Goal: Task Accomplishment & Management: Complete application form

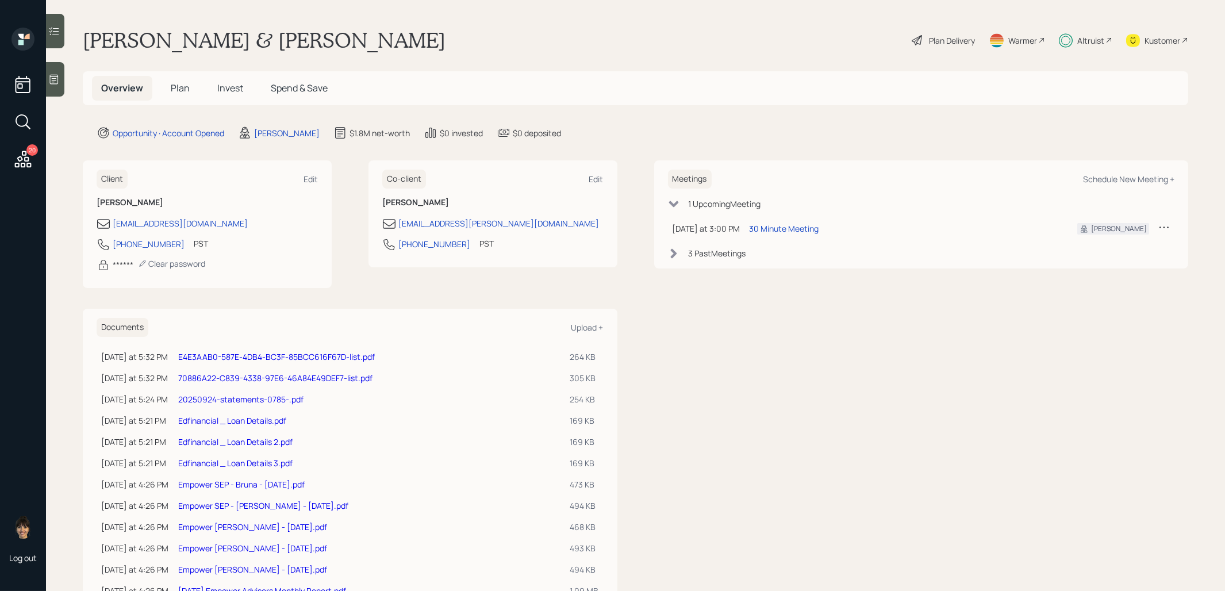
click at [227, 88] on span "Invest" at bounding box center [230, 88] width 26 height 13
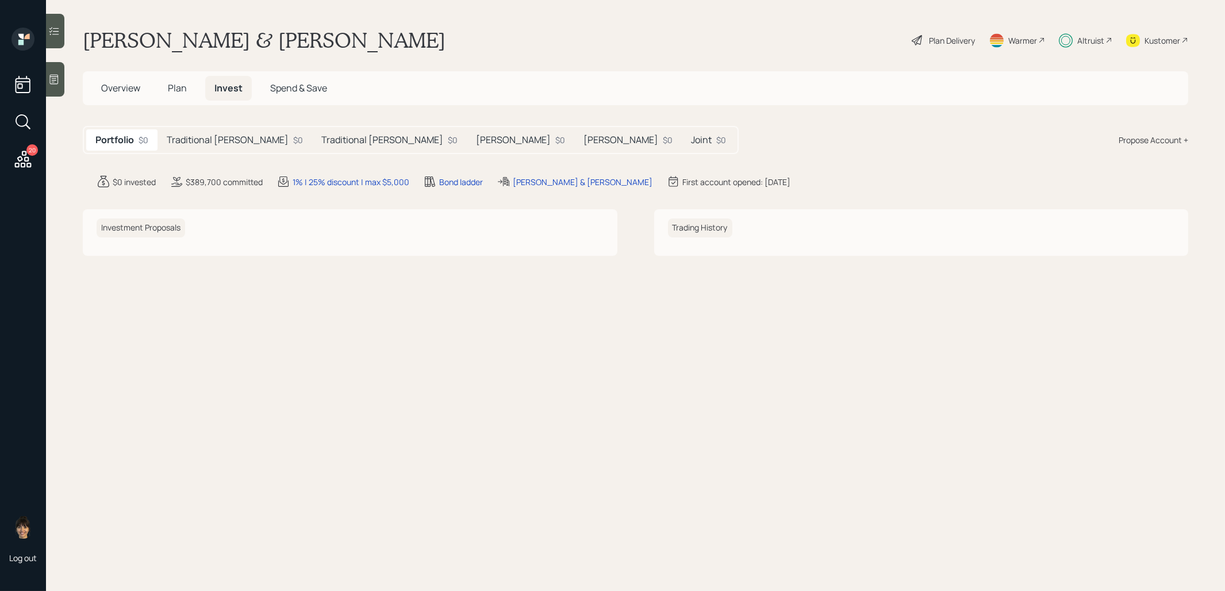
click at [691, 136] on h5 "Joint" at bounding box center [701, 140] width 21 height 11
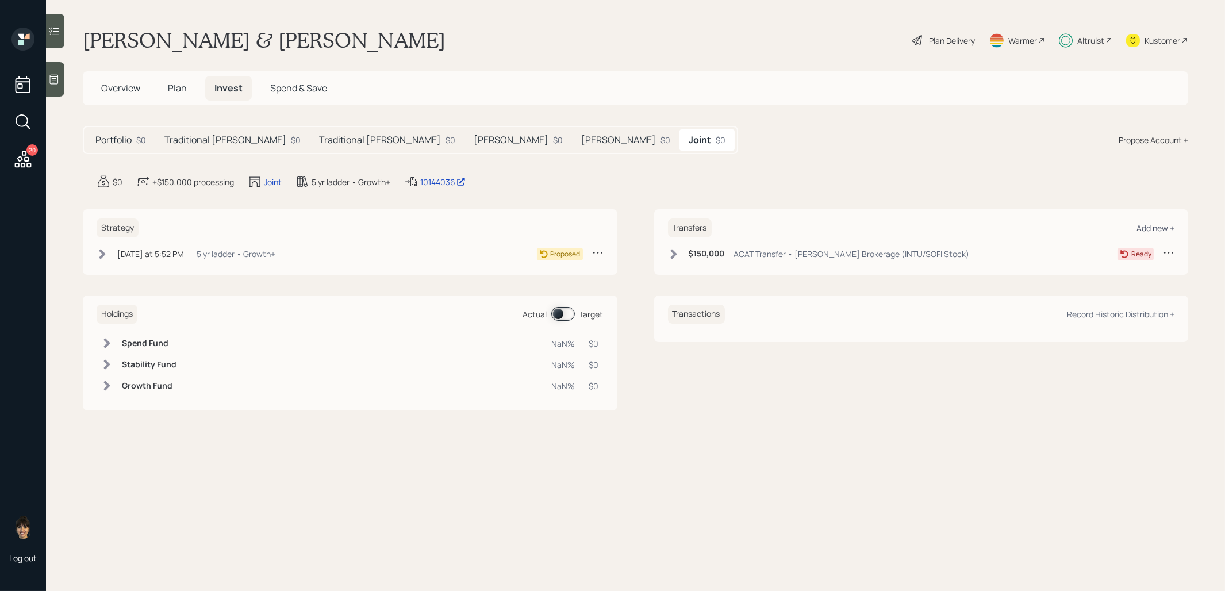
click at [1152, 223] on div "Add new +" at bounding box center [1156, 228] width 38 height 11
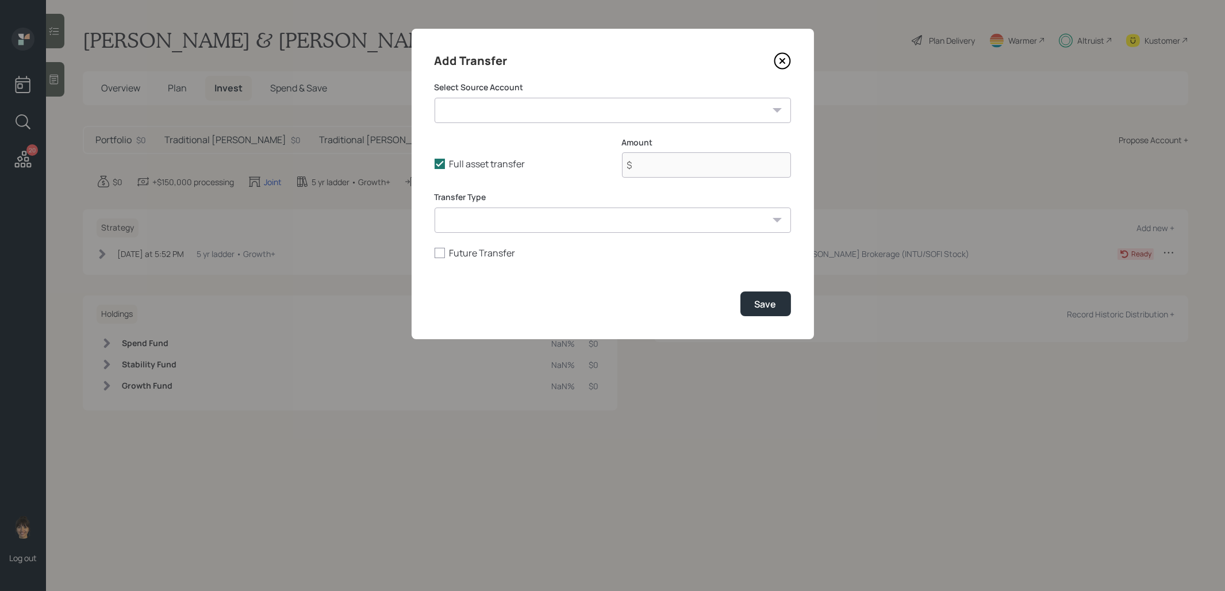
click at [596, 112] on select "SEP IRA - Empower ($17,000 | SEP IRA) Schwab Brokerage (INTU/SOFI Stock) ($366,…" at bounding box center [613, 110] width 357 height 25
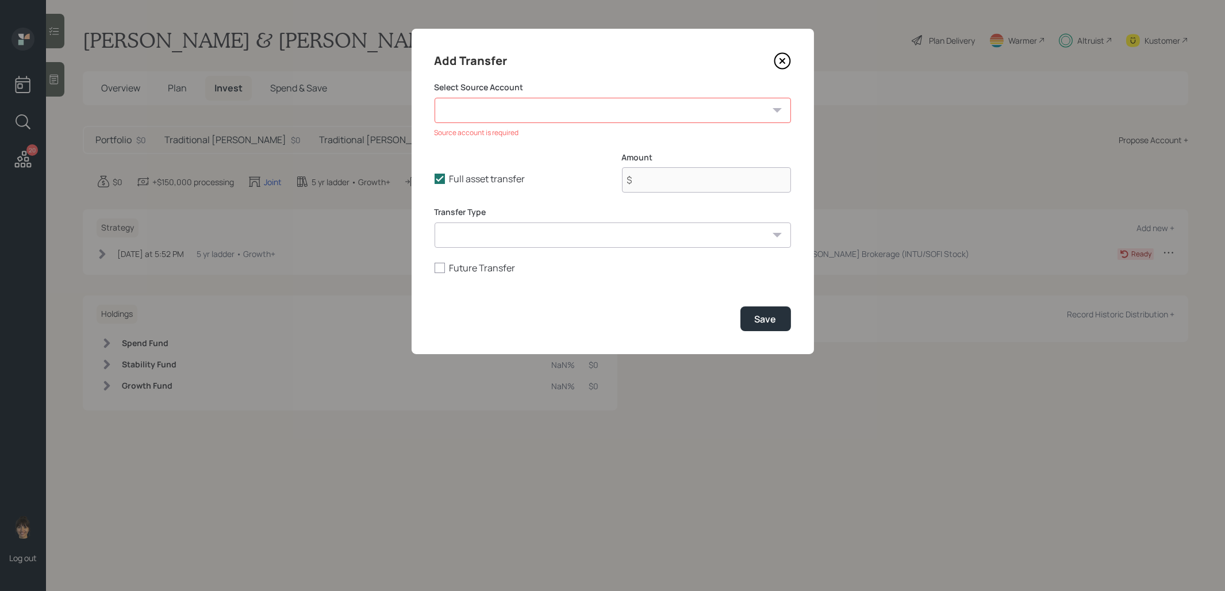
click at [780, 60] on icon at bounding box center [782, 60] width 17 height 17
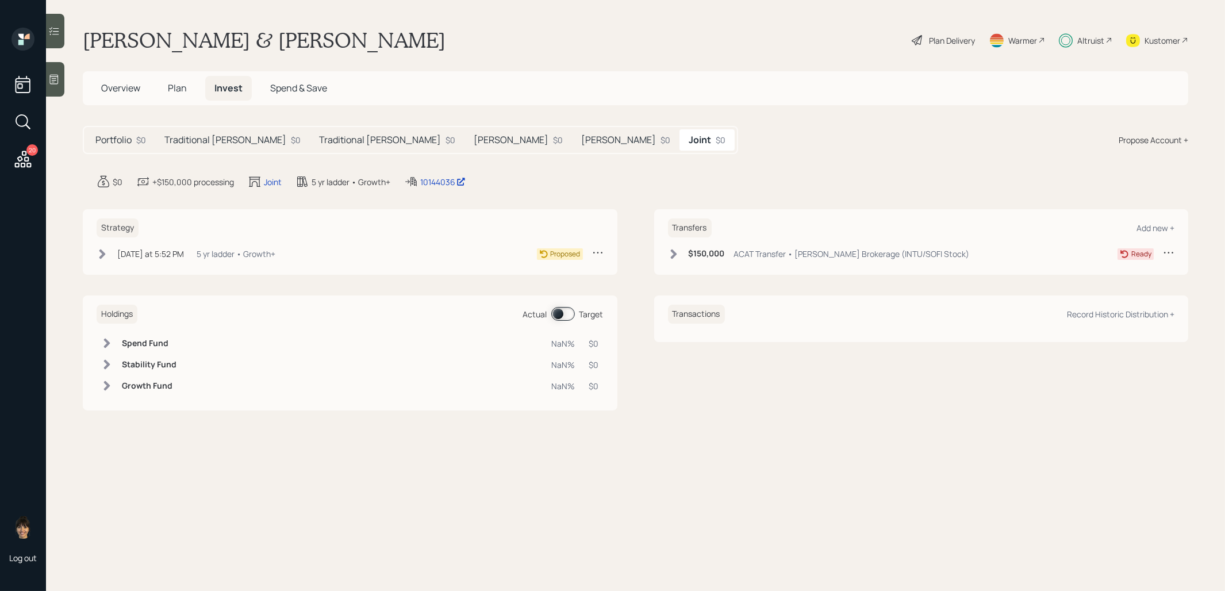
click at [102, 251] on icon at bounding box center [102, 254] width 6 height 10
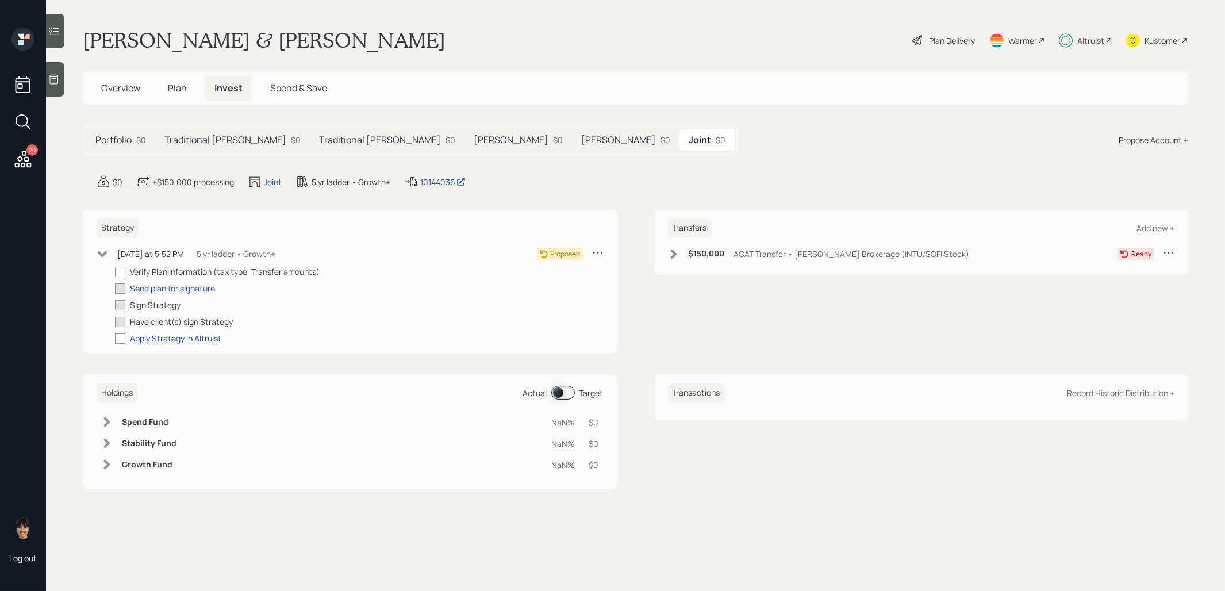
click at [201, 137] on h5 "Traditional IRA - Stacy" at bounding box center [225, 140] width 122 height 11
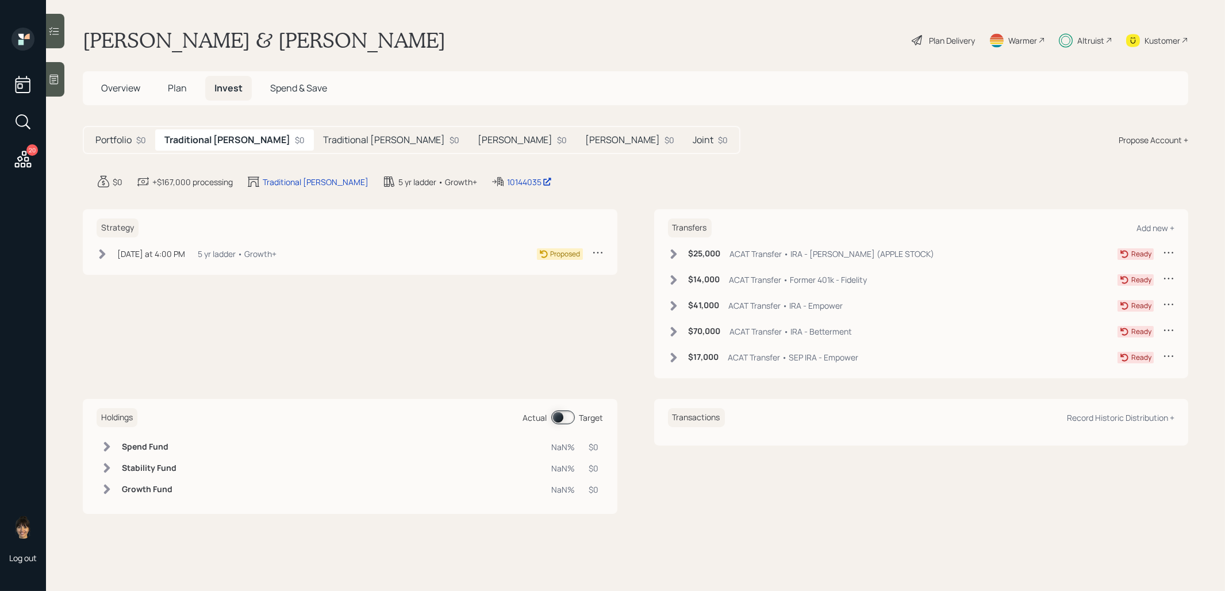
click at [104, 255] on icon at bounding box center [103, 254] width 12 height 12
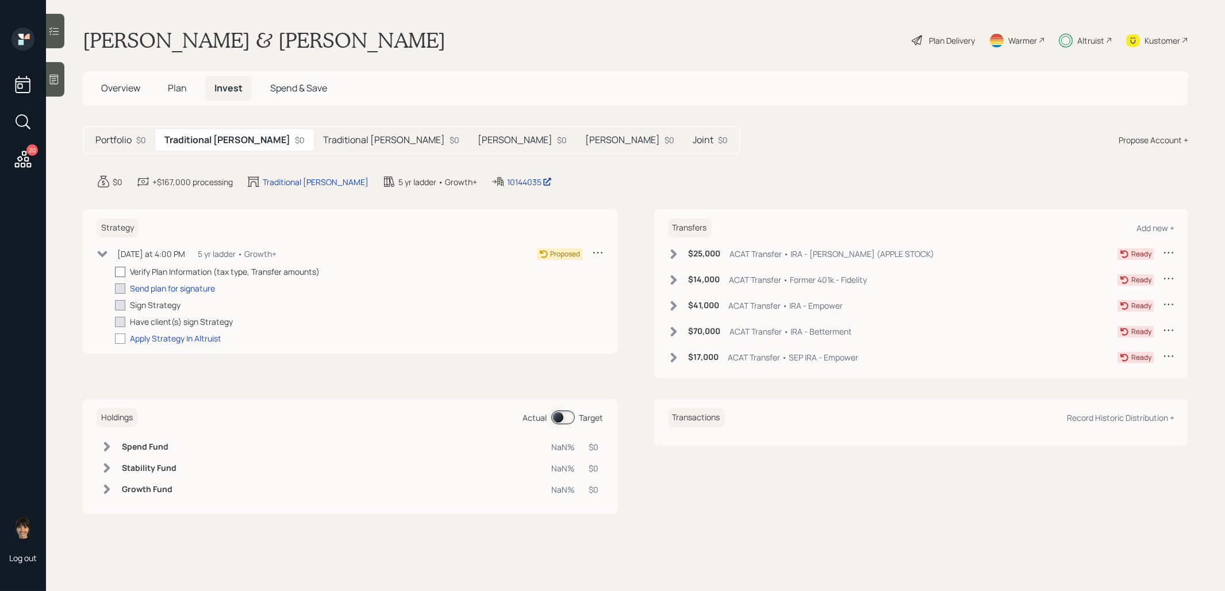
click at [120, 267] on div at bounding box center [120, 272] width 10 height 10
click at [115, 271] on input "checkbox" at bounding box center [114, 271] width 1 height 1
checkbox input "true"
click at [330, 136] on h5 "Traditional IRA - Bruna" at bounding box center [384, 140] width 122 height 11
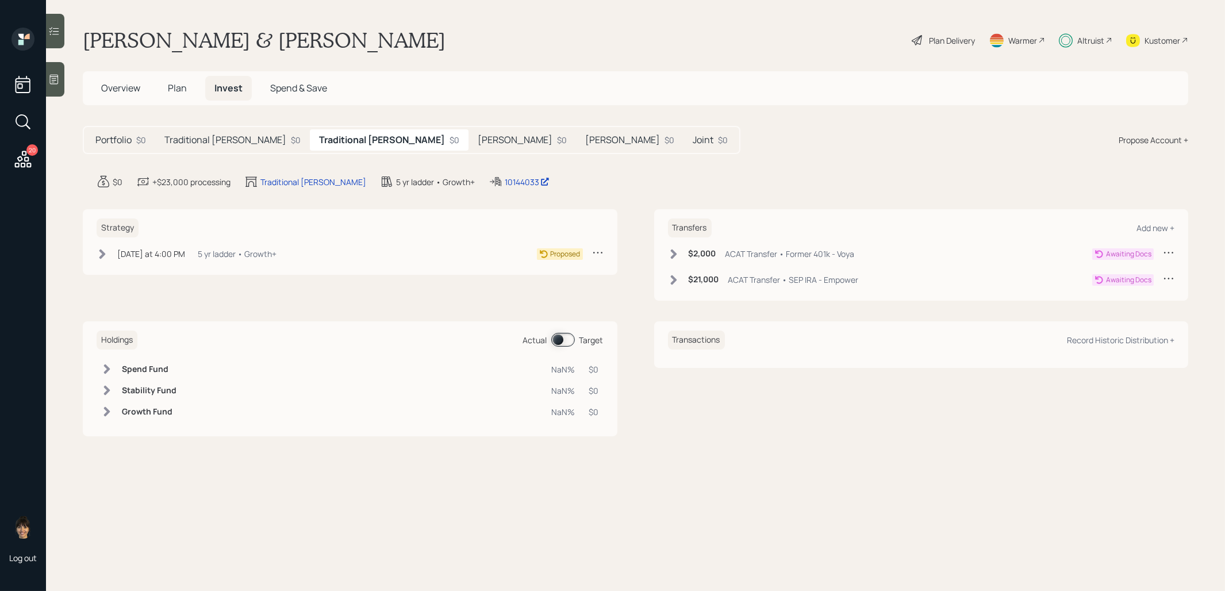
click at [102, 254] on icon at bounding box center [102, 254] width 6 height 10
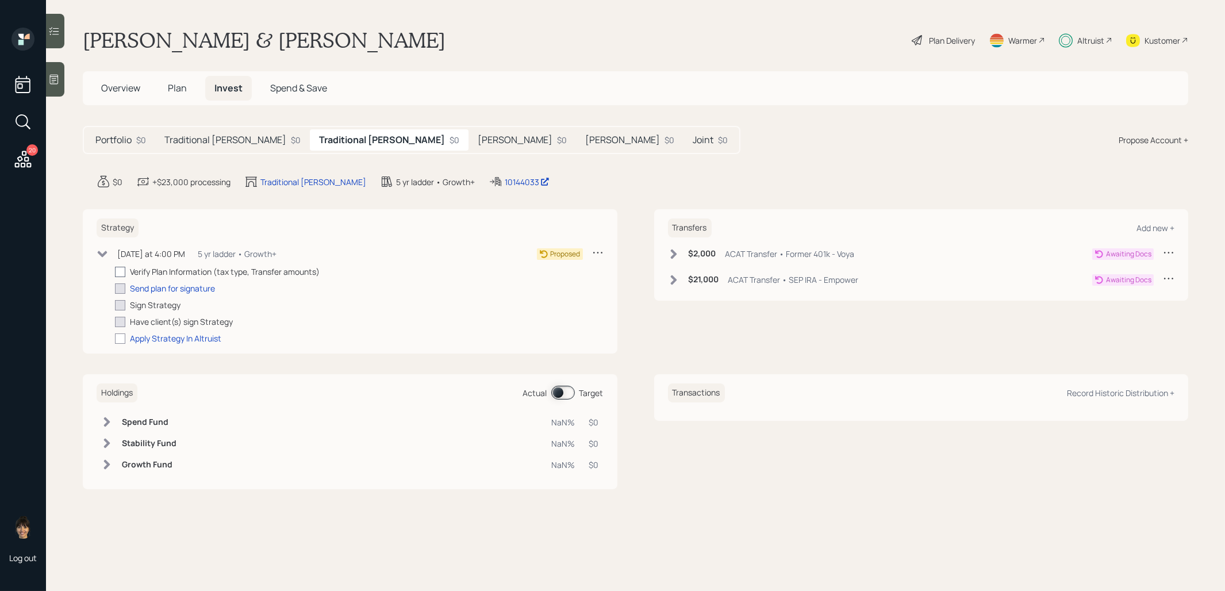
click at [121, 267] on div at bounding box center [120, 272] width 10 height 10
click at [115, 271] on input "checkbox" at bounding box center [114, 271] width 1 height 1
checkbox input "true"
click at [478, 141] on h5 "Roth IRA - Bruna" at bounding box center [515, 140] width 75 height 11
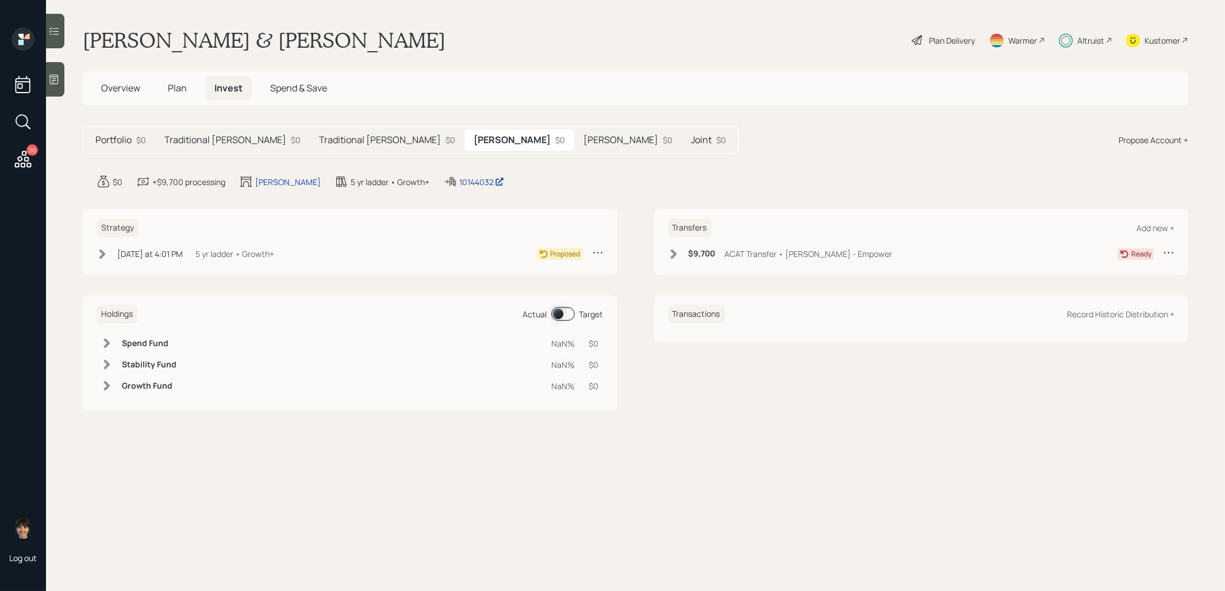
click at [104, 252] on icon at bounding box center [102, 254] width 6 height 10
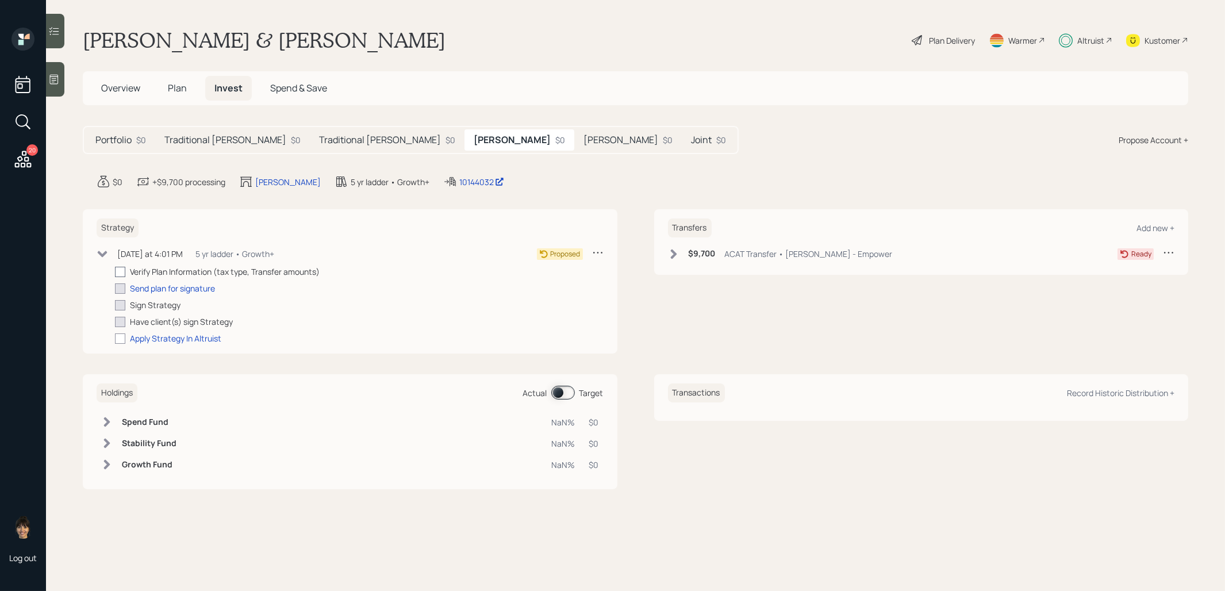
click at [121, 269] on div at bounding box center [120, 272] width 10 height 10
click at [115, 271] on input "checkbox" at bounding box center [114, 271] width 1 height 1
checkbox input "true"
click at [584, 135] on h5 "Roth IRA - Stacy" at bounding box center [621, 140] width 75 height 11
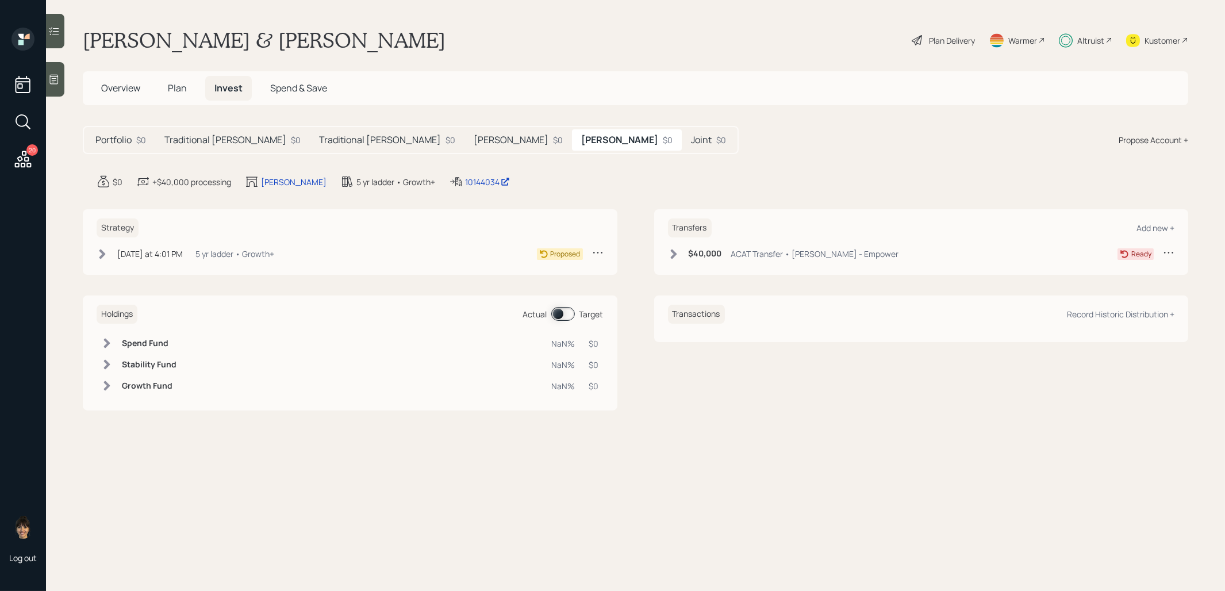
click at [100, 250] on icon at bounding box center [103, 254] width 12 height 12
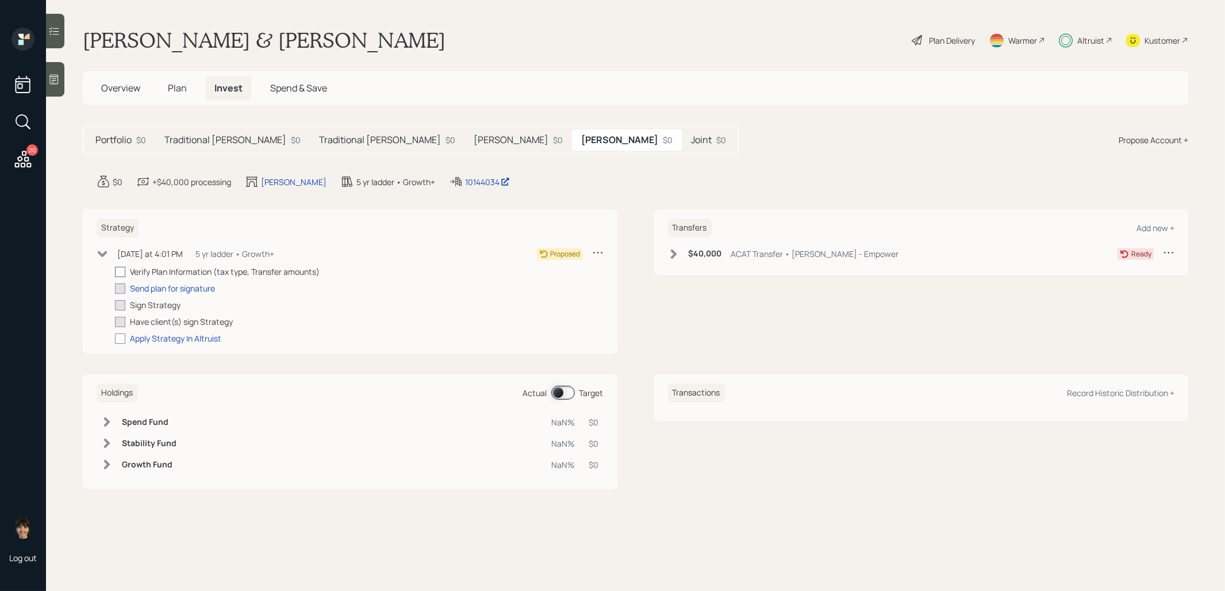
click at [123, 266] on label at bounding box center [122, 272] width 15 height 12
click at [115, 271] on input "checkbox" at bounding box center [114, 271] width 1 height 1
checkbox input "true"
click at [691, 140] on h5 "Joint" at bounding box center [701, 140] width 21 height 11
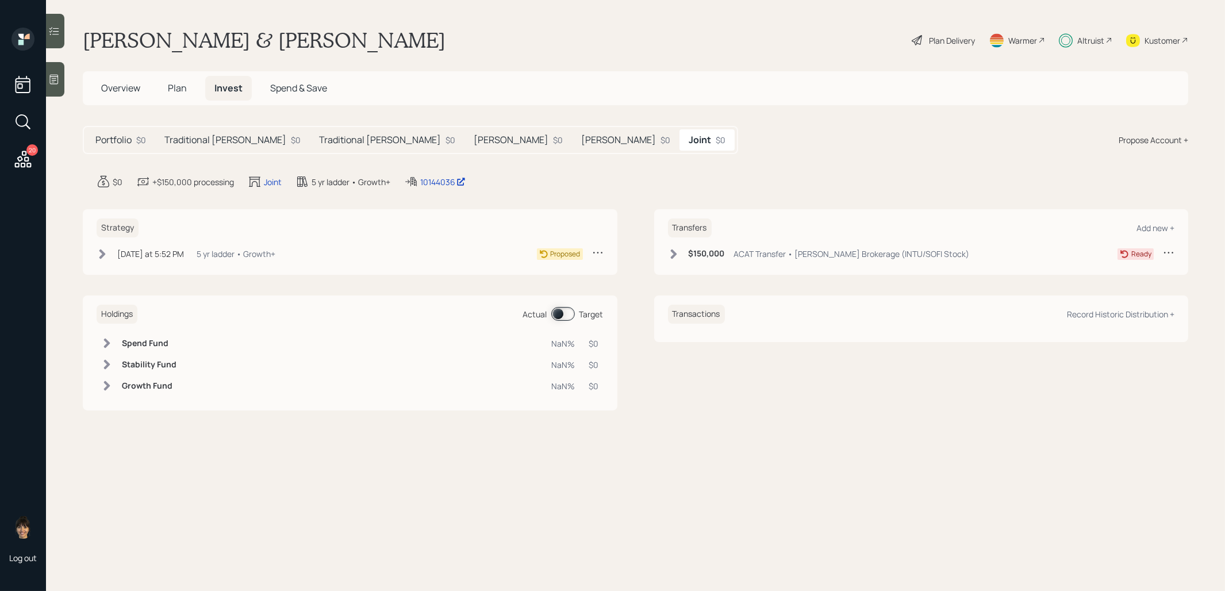
click at [104, 253] on icon at bounding box center [102, 254] width 6 height 10
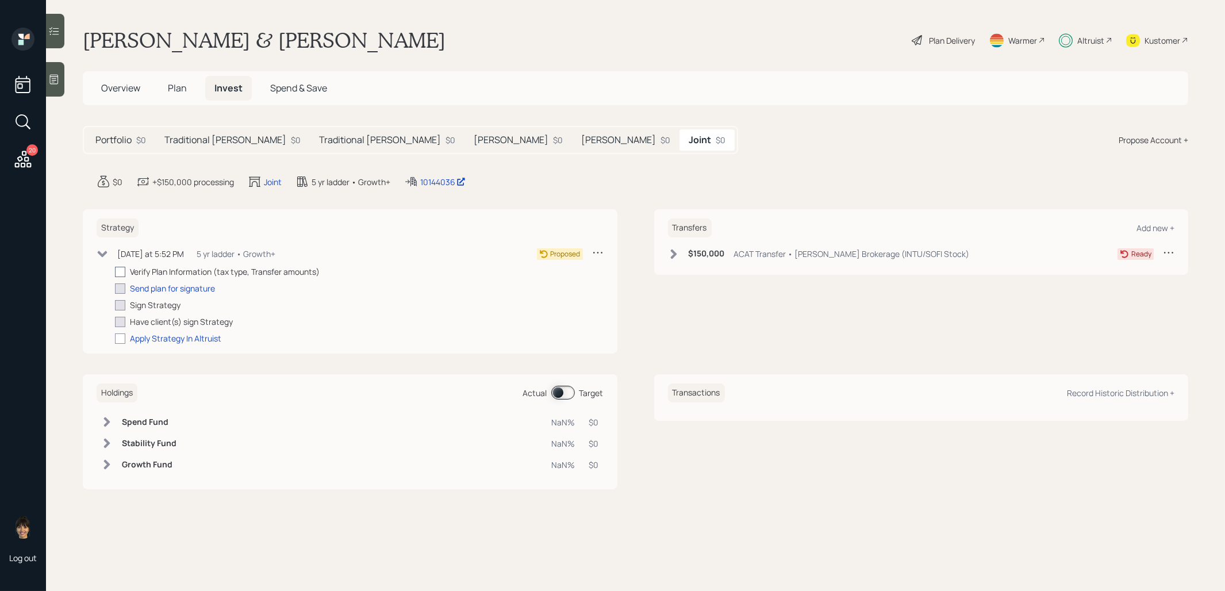
click at [120, 268] on div at bounding box center [120, 272] width 10 height 10
click at [115, 271] on input "checkbox" at bounding box center [114, 271] width 1 height 1
checkbox input "true"
click at [675, 251] on icon at bounding box center [674, 254] width 6 height 10
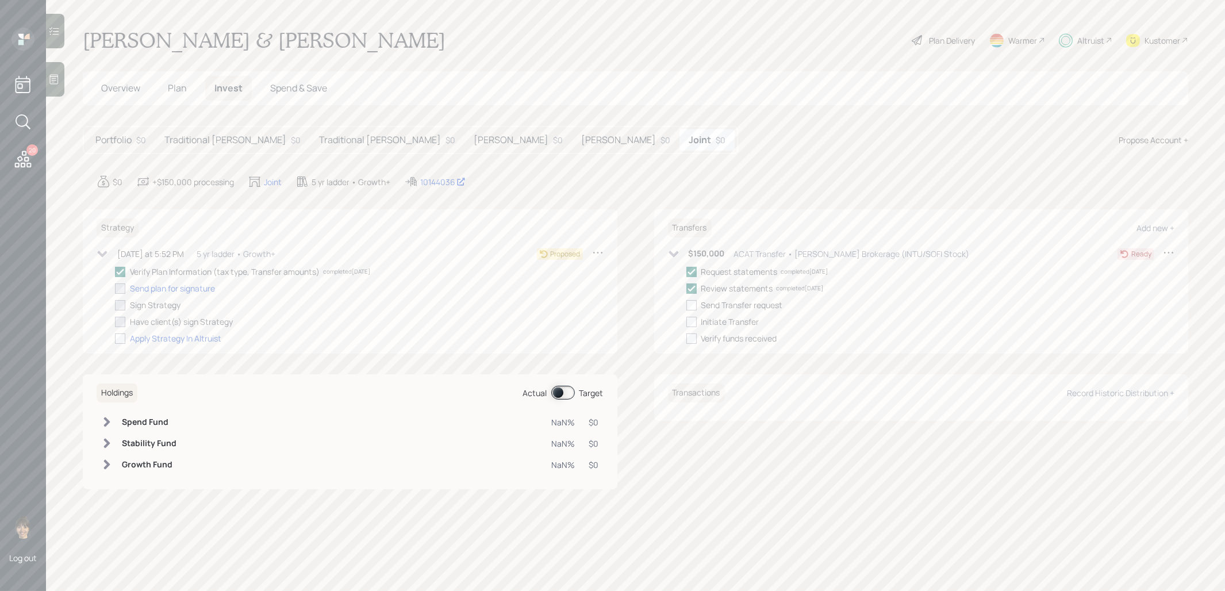
click at [581, 144] on h5 "Roth IRA - Stacy" at bounding box center [618, 140] width 75 height 11
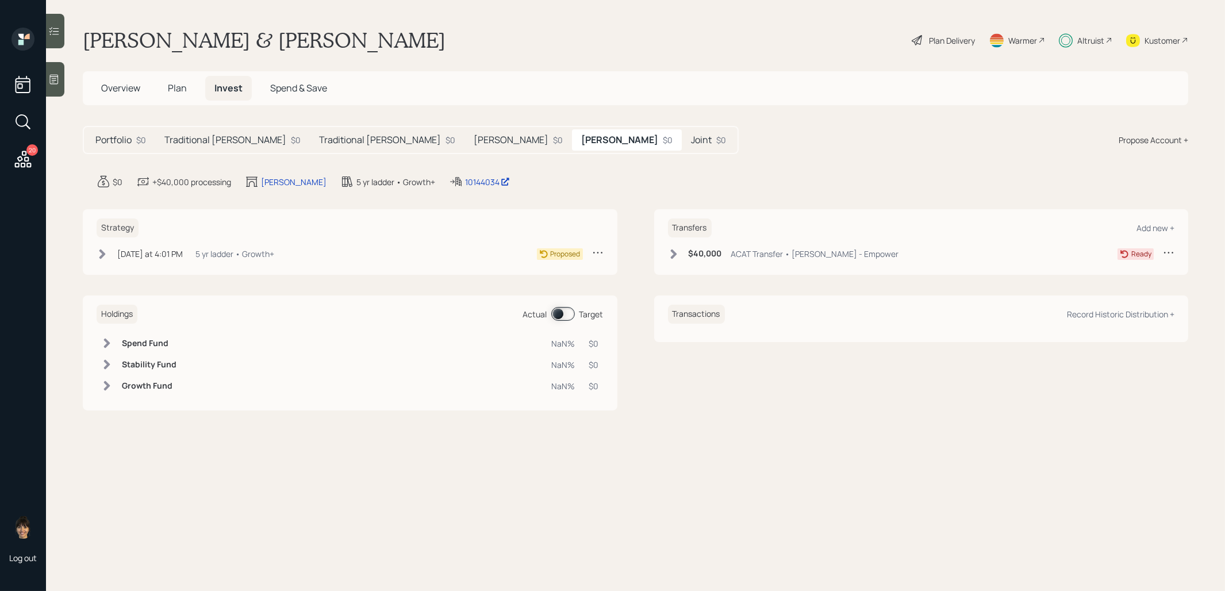
click at [683, 253] on div "$40,000 ACAT Transfer • Roth IRA - Empower" at bounding box center [783, 254] width 231 height 14
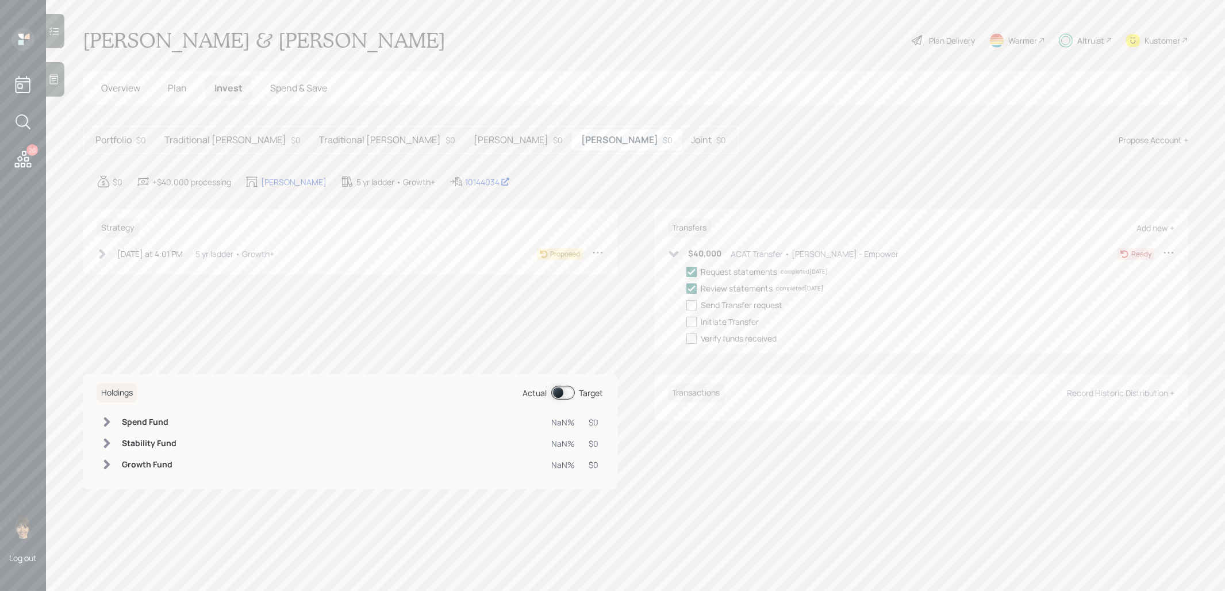
click at [474, 141] on h5 "Roth IRA - Bruna" at bounding box center [511, 140] width 75 height 11
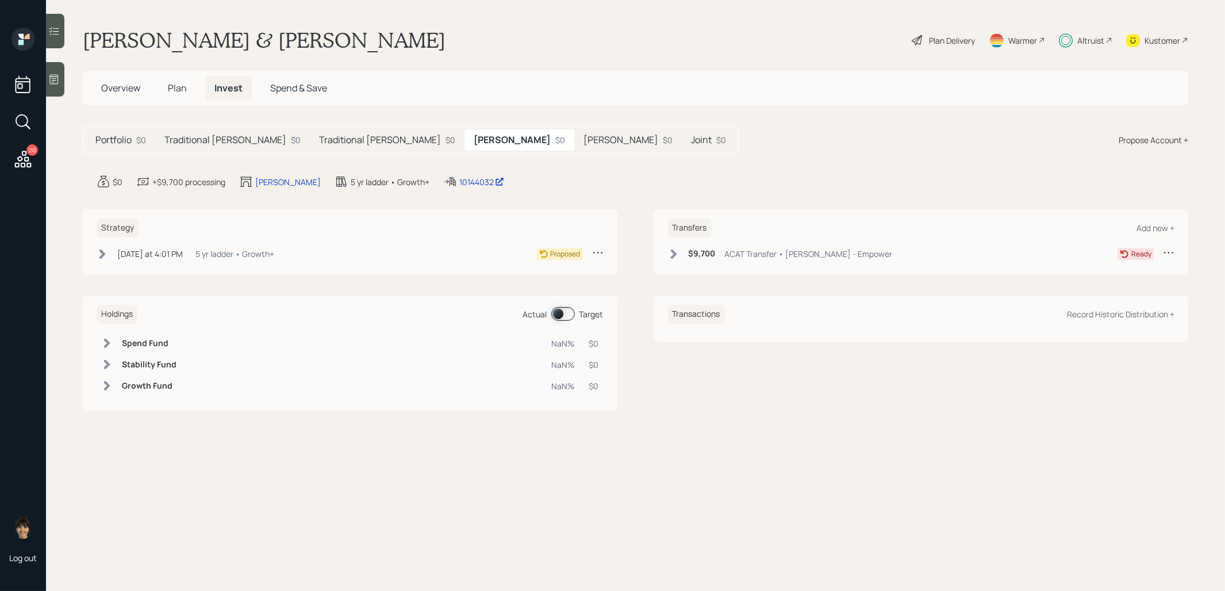
click at [675, 253] on icon at bounding box center [674, 254] width 6 height 10
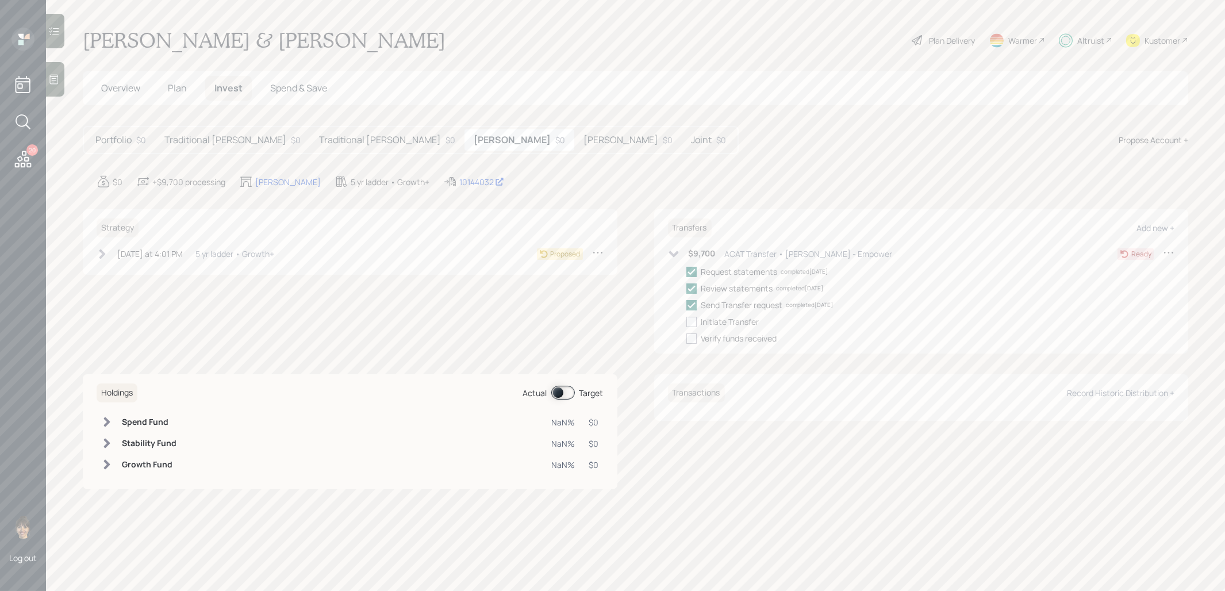
click at [339, 135] on h5 "Traditional IRA - Bruna" at bounding box center [380, 140] width 122 height 11
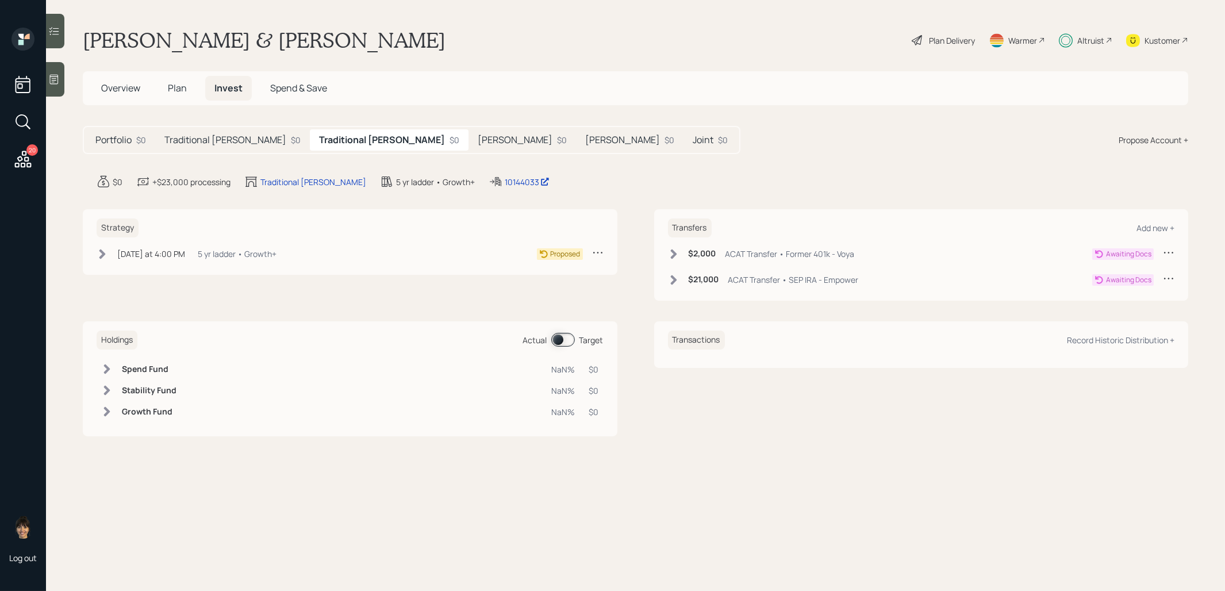
click at [669, 249] on icon at bounding box center [674, 254] width 12 height 12
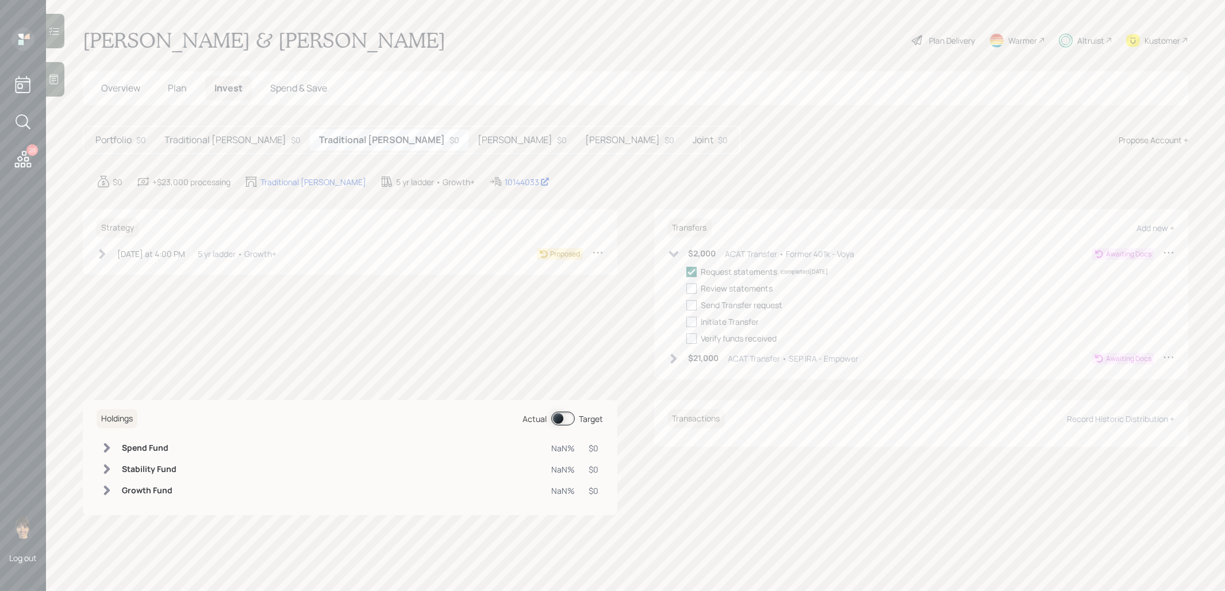
click at [675, 353] on icon at bounding box center [674, 359] width 12 height 12
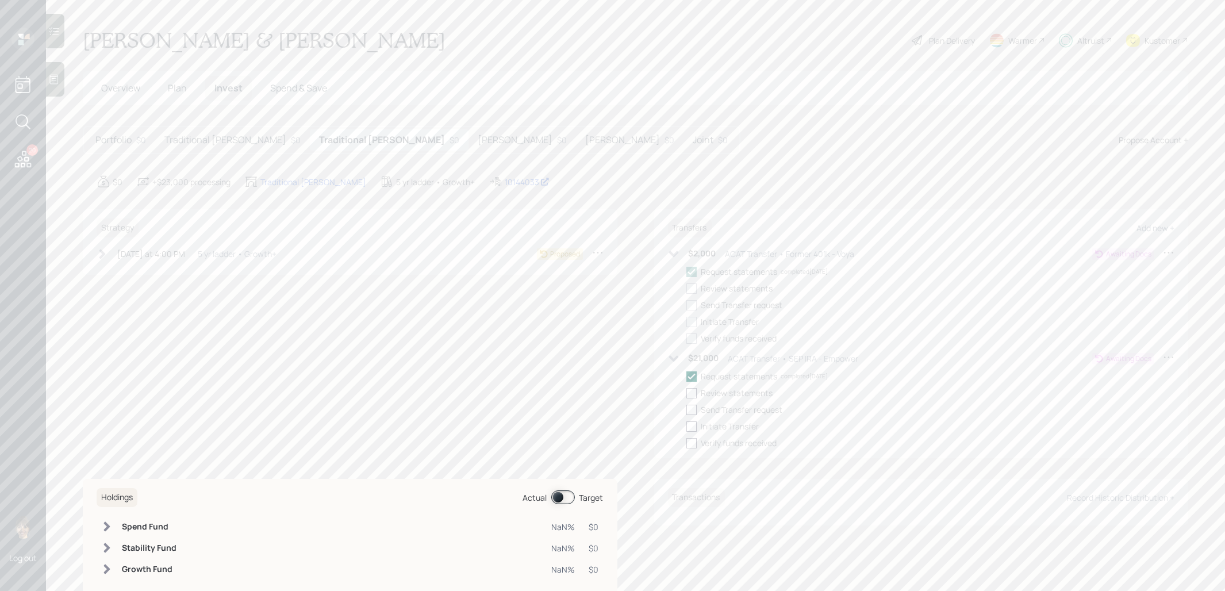
click at [228, 138] on h5 "Traditional IRA - Stacy" at bounding box center [225, 140] width 122 height 11
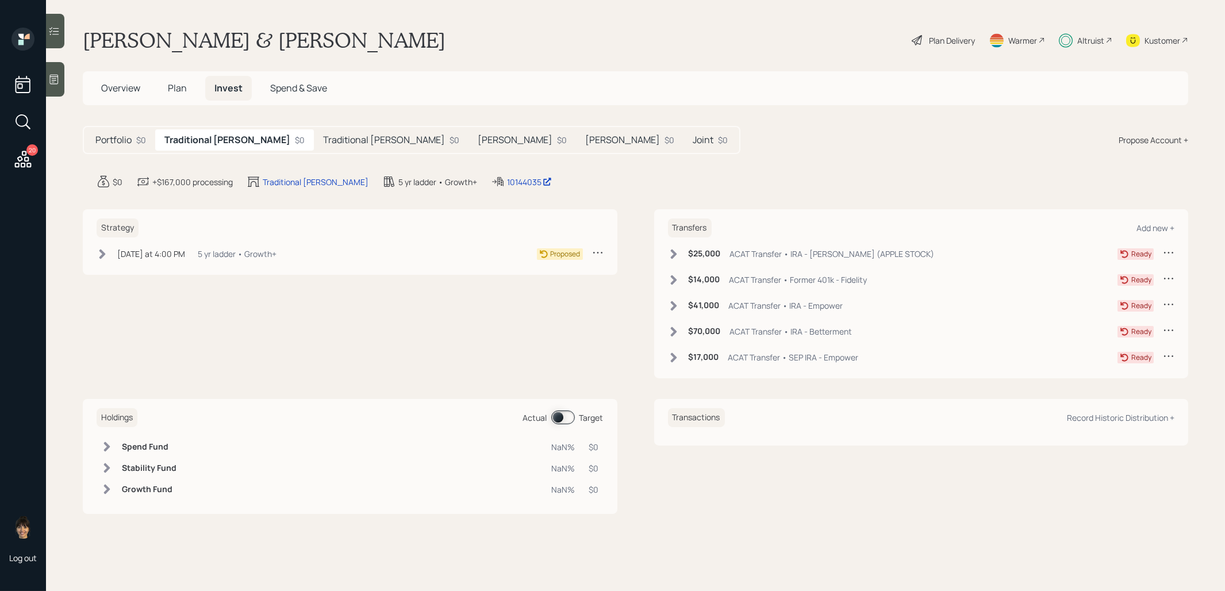
click at [672, 251] on icon at bounding box center [674, 254] width 12 height 12
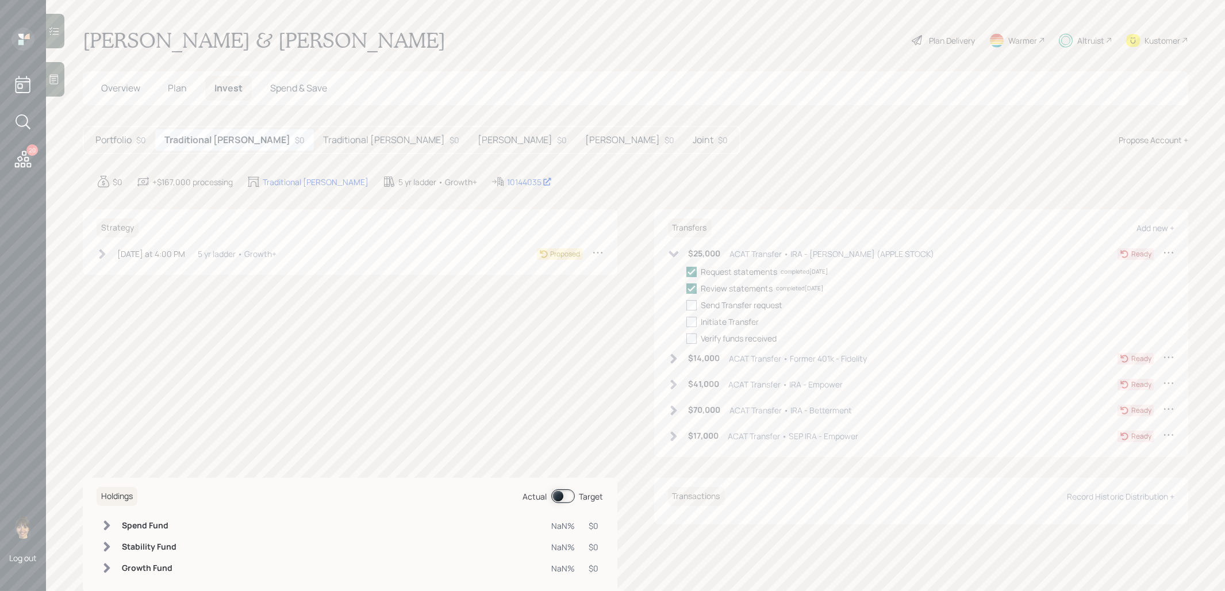
click at [103, 252] on icon at bounding box center [102, 254] width 6 height 10
click at [141, 286] on div "Send plan for signature" at bounding box center [172, 288] width 85 height 12
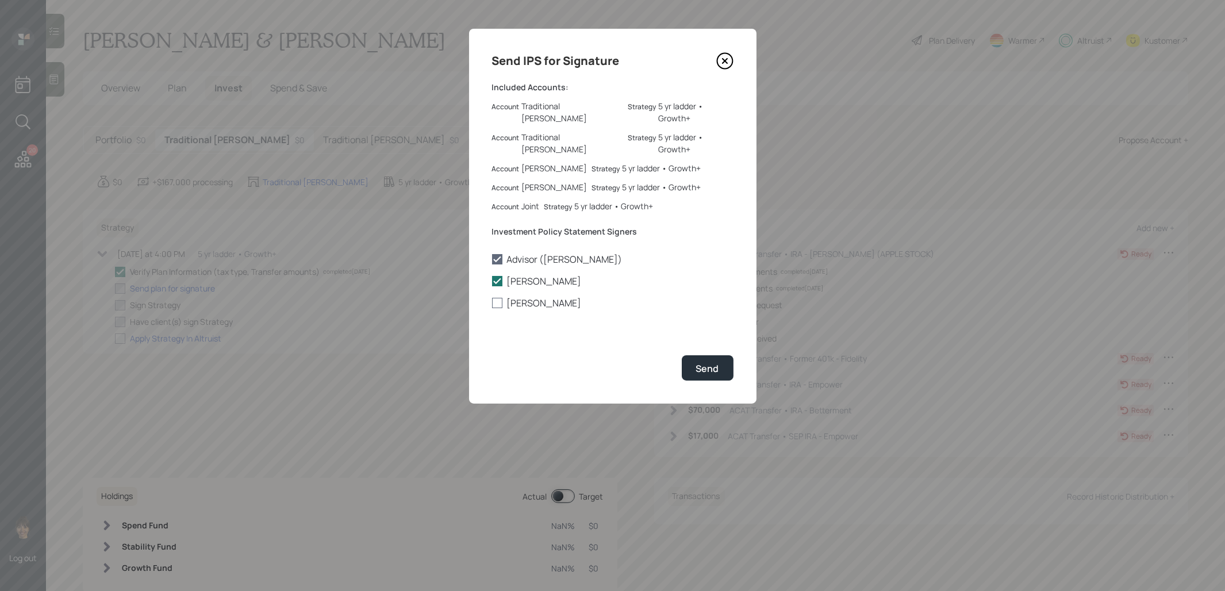
click at [499, 298] on div at bounding box center [497, 303] width 10 height 10
click at [492, 303] on input "[PERSON_NAME]" at bounding box center [492, 303] width 1 height 1
checkbox input "true"
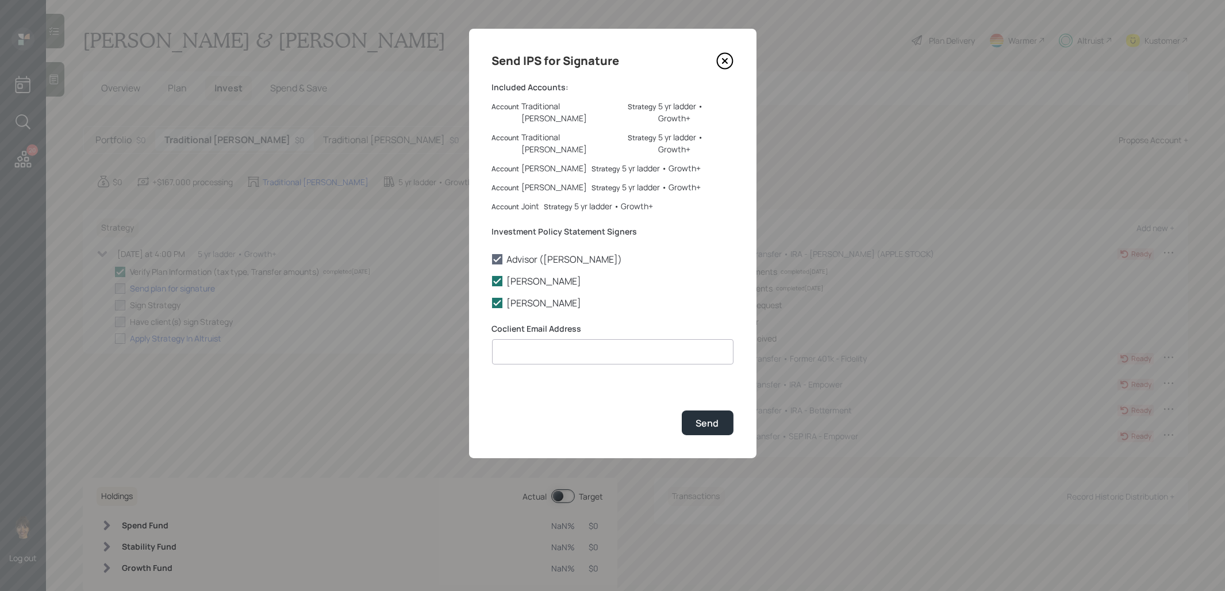
click at [526, 339] on input at bounding box center [613, 351] width 242 height 25
paste input "[EMAIL_ADDRESS][PERSON_NAME][DOMAIN_NAME]"
type input "[EMAIL_ADDRESS][PERSON_NAME][DOMAIN_NAME]"
click at [722, 411] on button "Send" at bounding box center [708, 423] width 52 height 25
checkbox input "true"
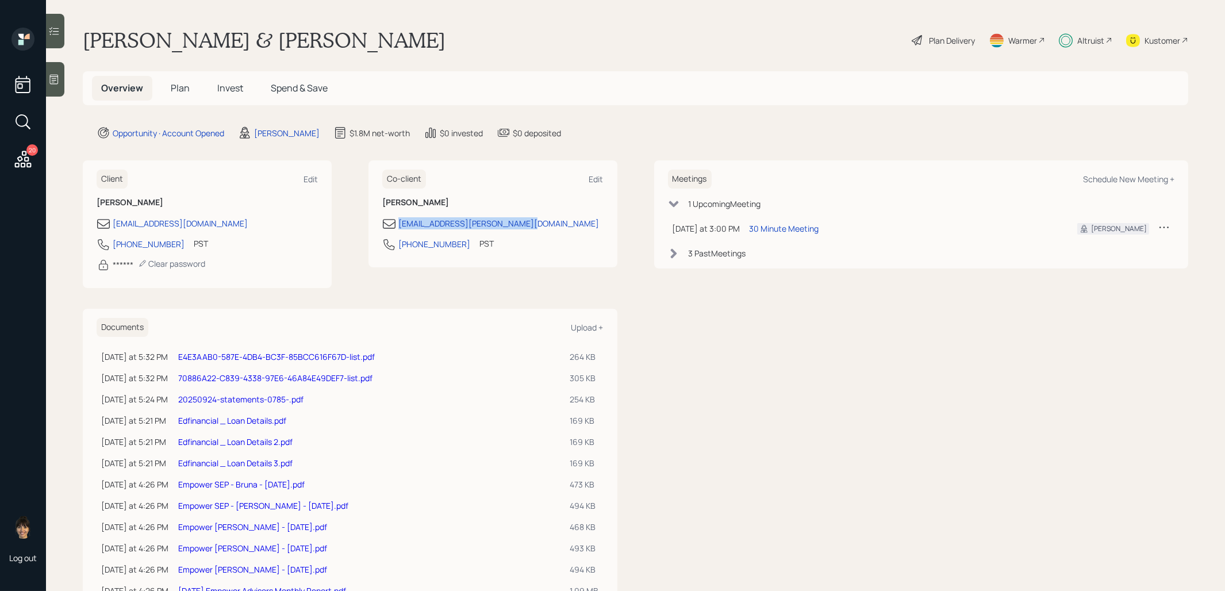
drag, startPoint x: 523, startPoint y: 224, endPoint x: 398, endPoint y: 223, distance: 125.4
click at [398, 223] on div "[EMAIL_ADDRESS][PERSON_NAME][DOMAIN_NAME]" at bounding box center [492, 224] width 221 height 14
copy div "[EMAIL_ADDRESS][PERSON_NAME][DOMAIN_NAME]"
